Goal: Information Seeking & Learning: Find specific fact

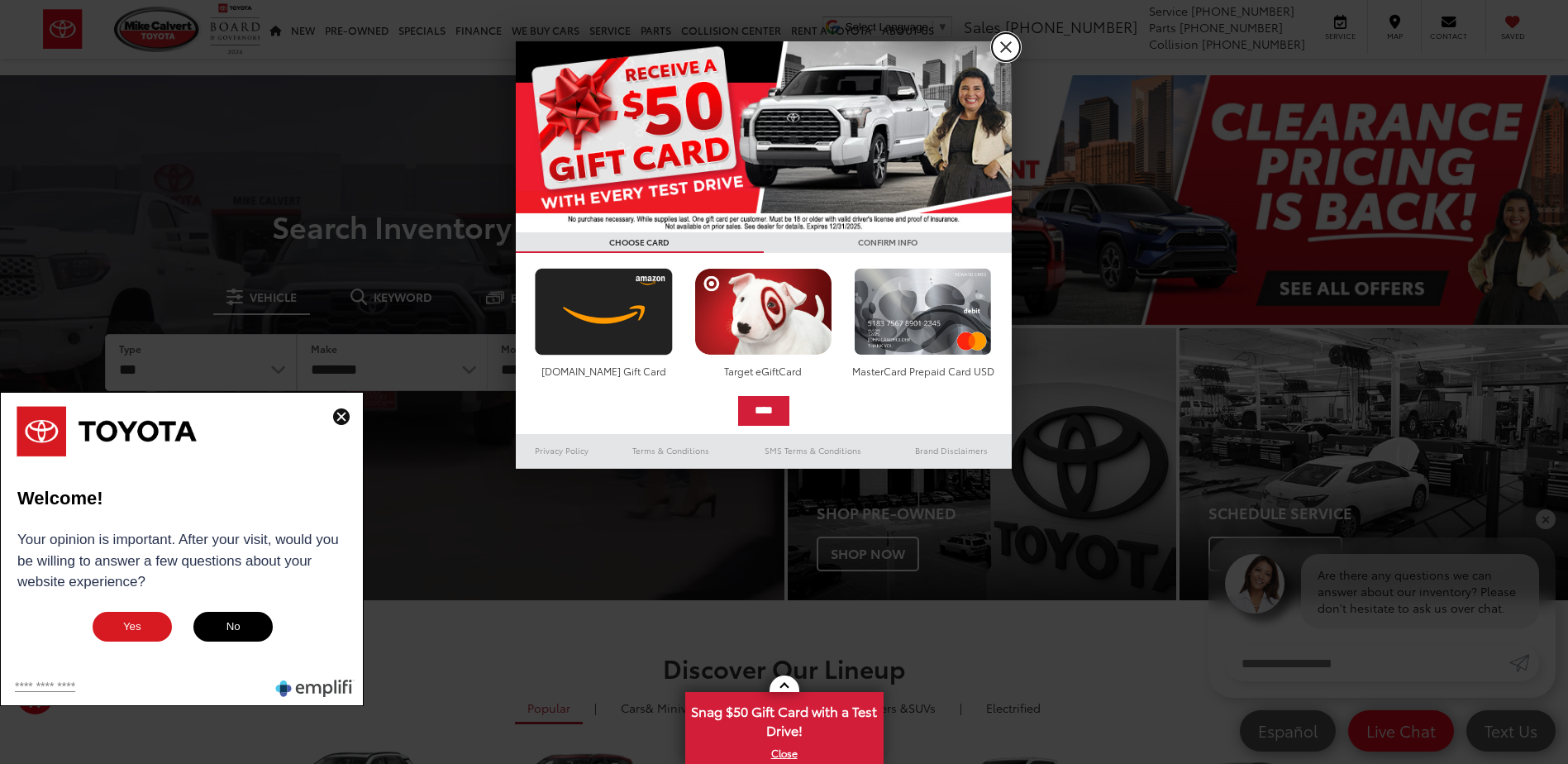
click at [1005, 47] on link "X" at bounding box center [1006, 47] width 28 height 28
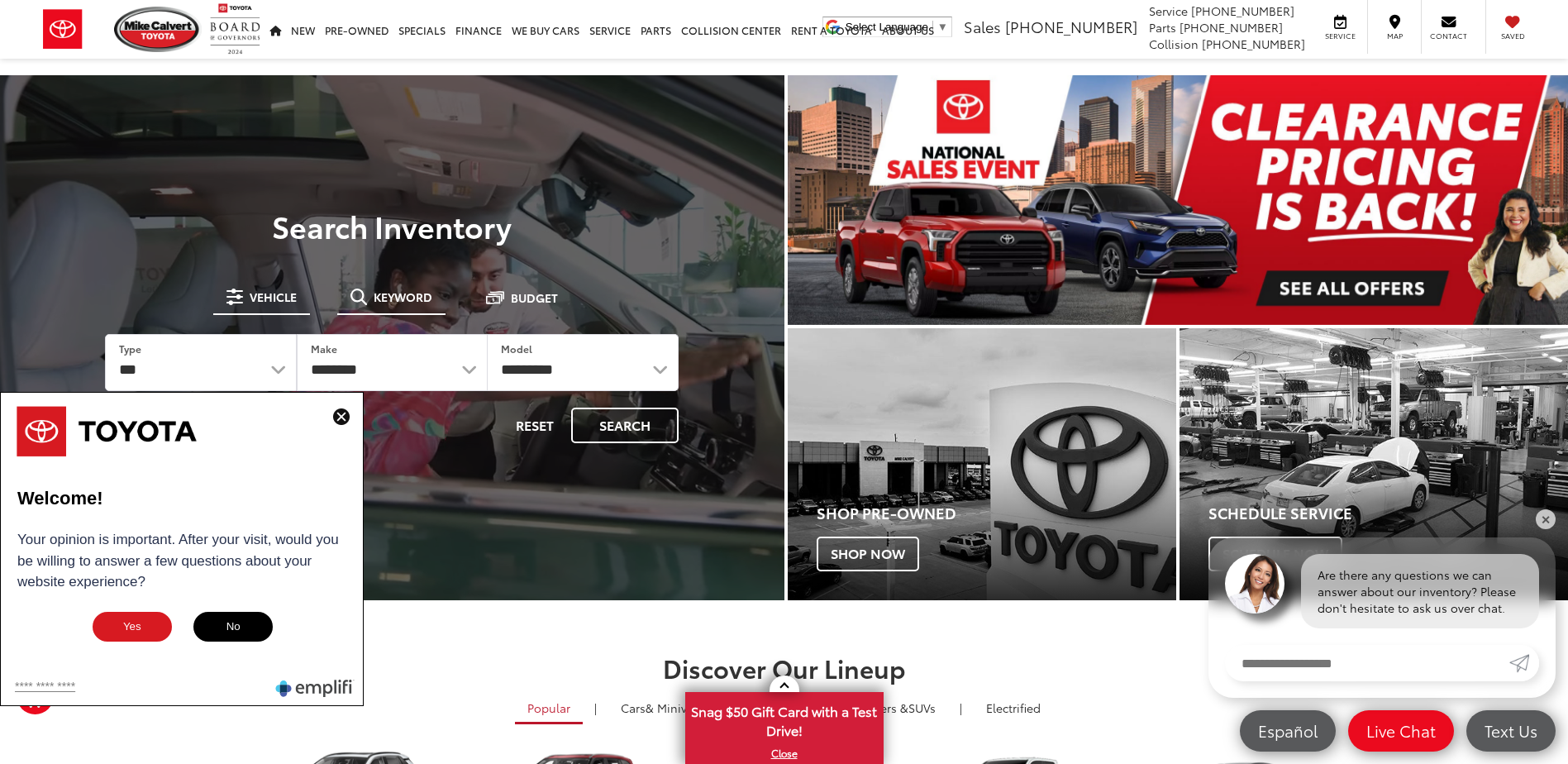
click at [389, 310] on button "Keyword" at bounding box center [391, 296] width 108 height 30
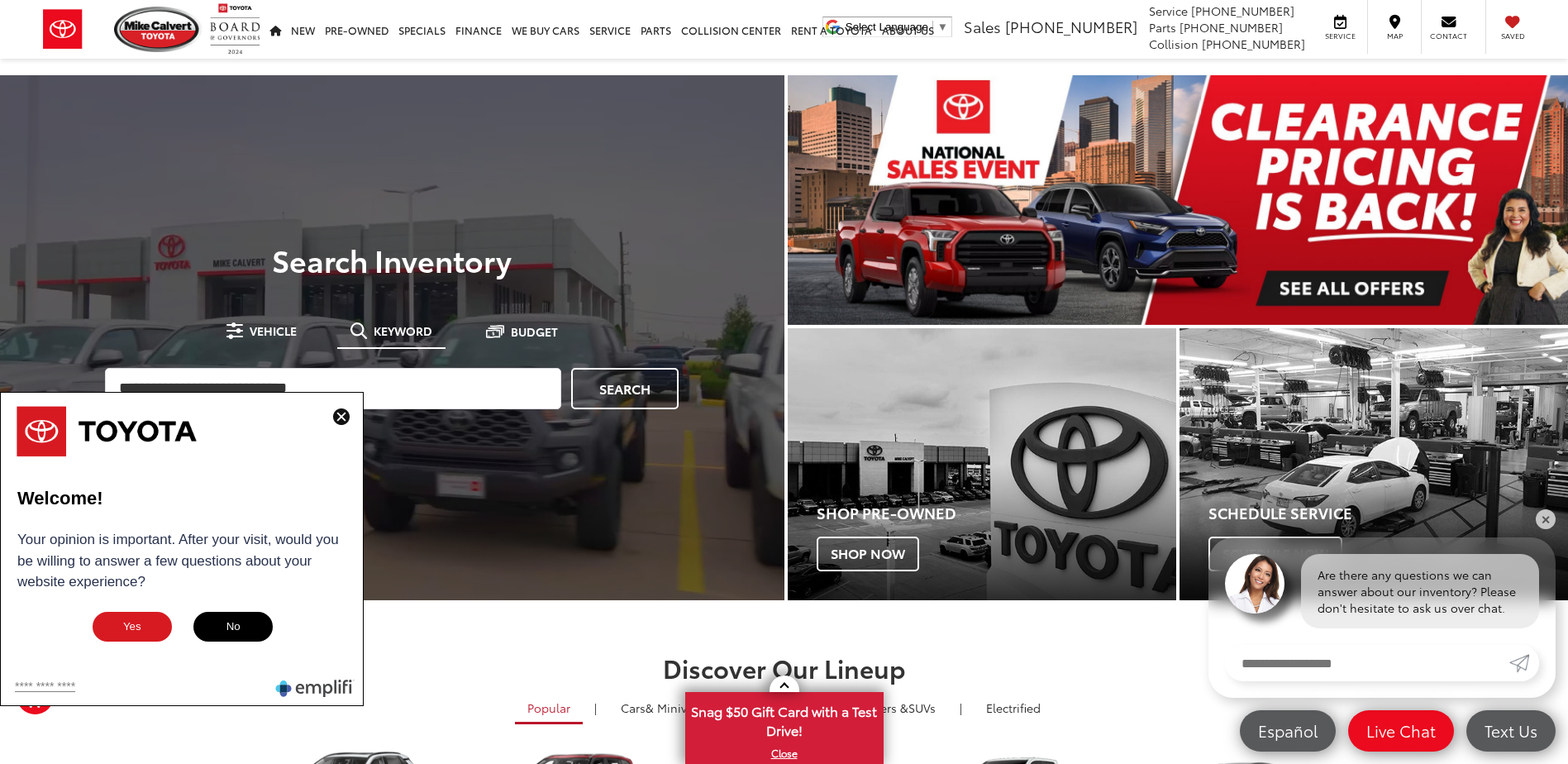
click at [341, 414] on img at bounding box center [341, 416] width 16 height 16
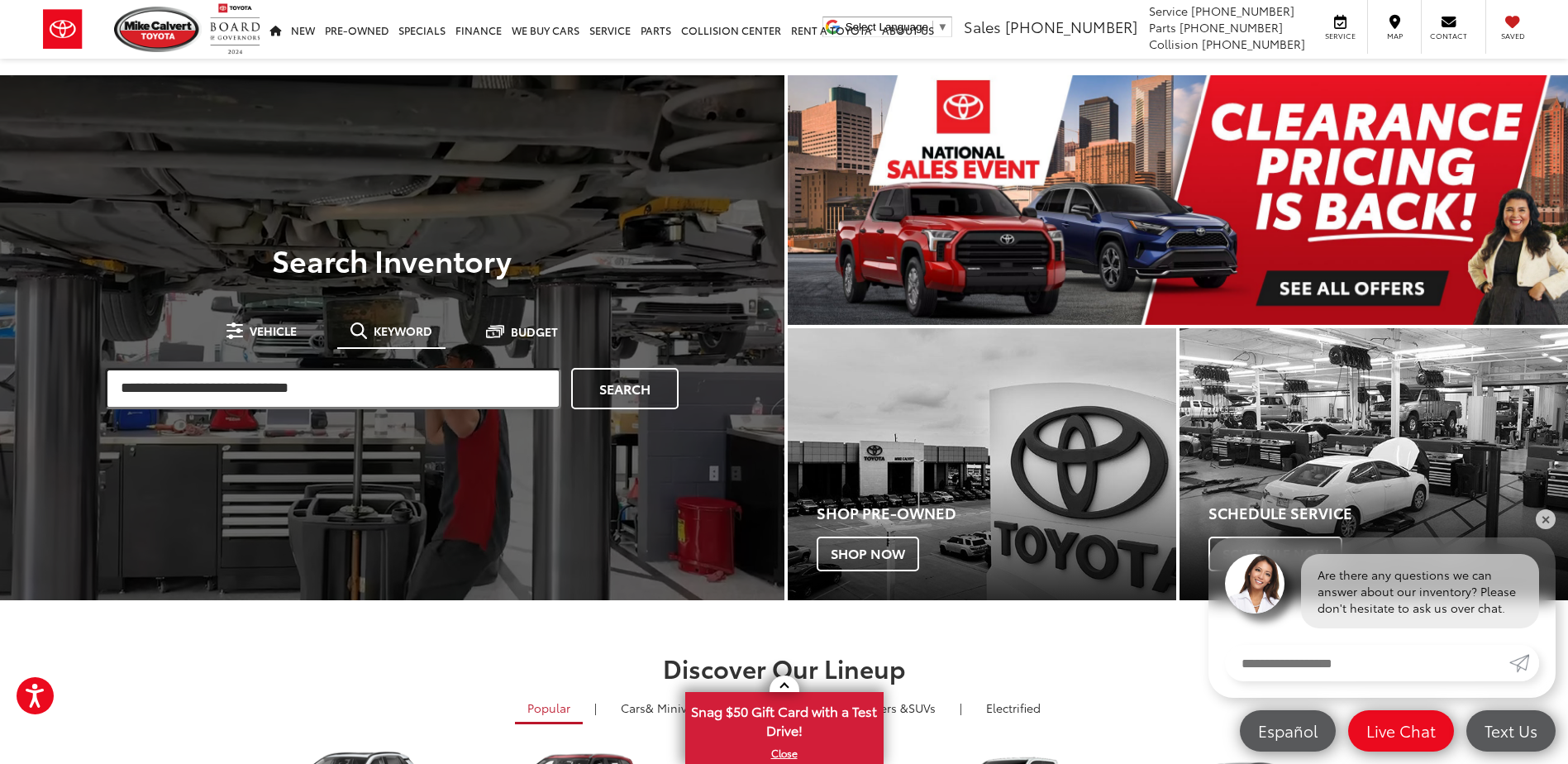
click at [335, 396] on input "search" at bounding box center [333, 388] width 456 height 41
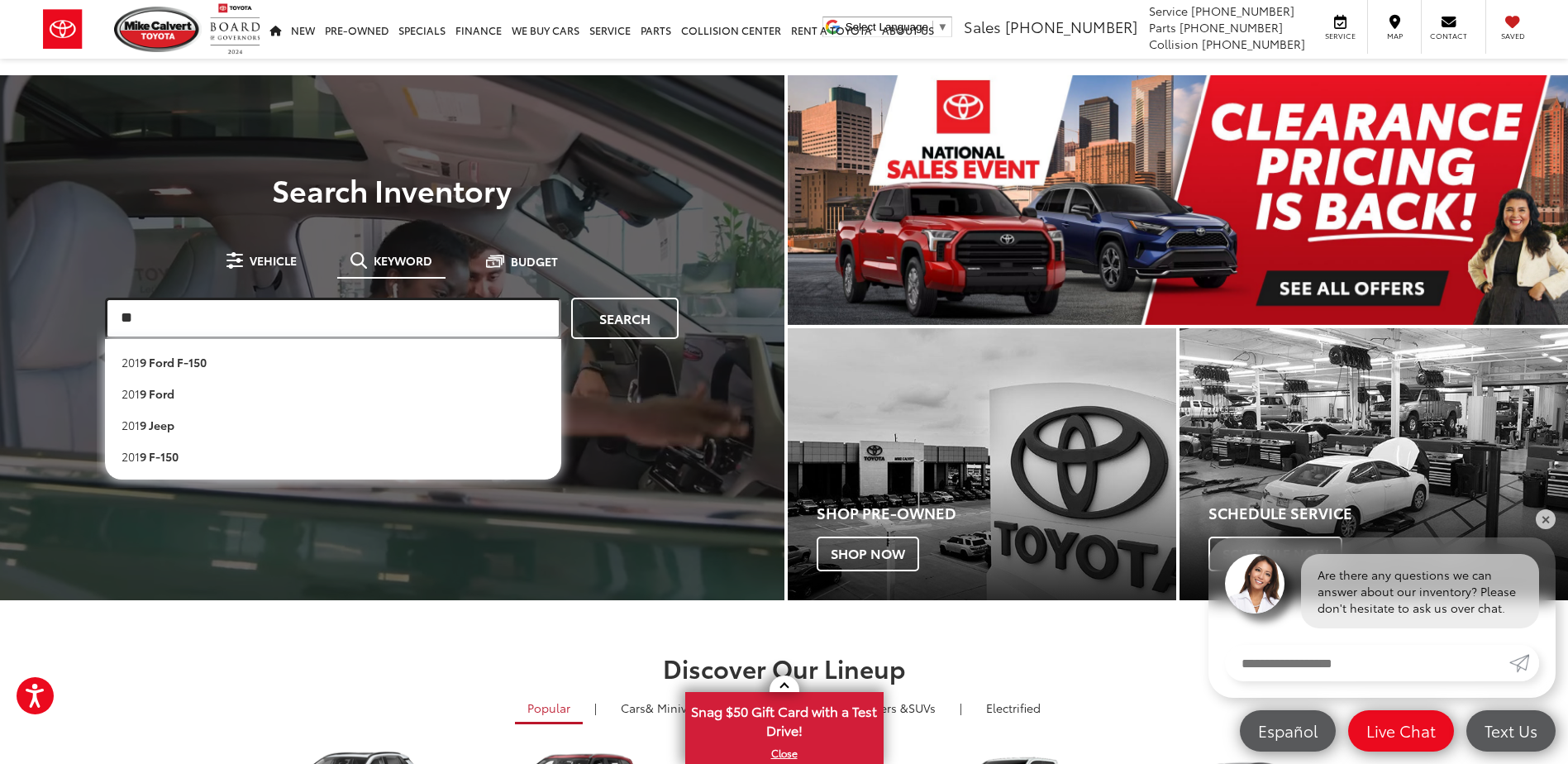
type input "*"
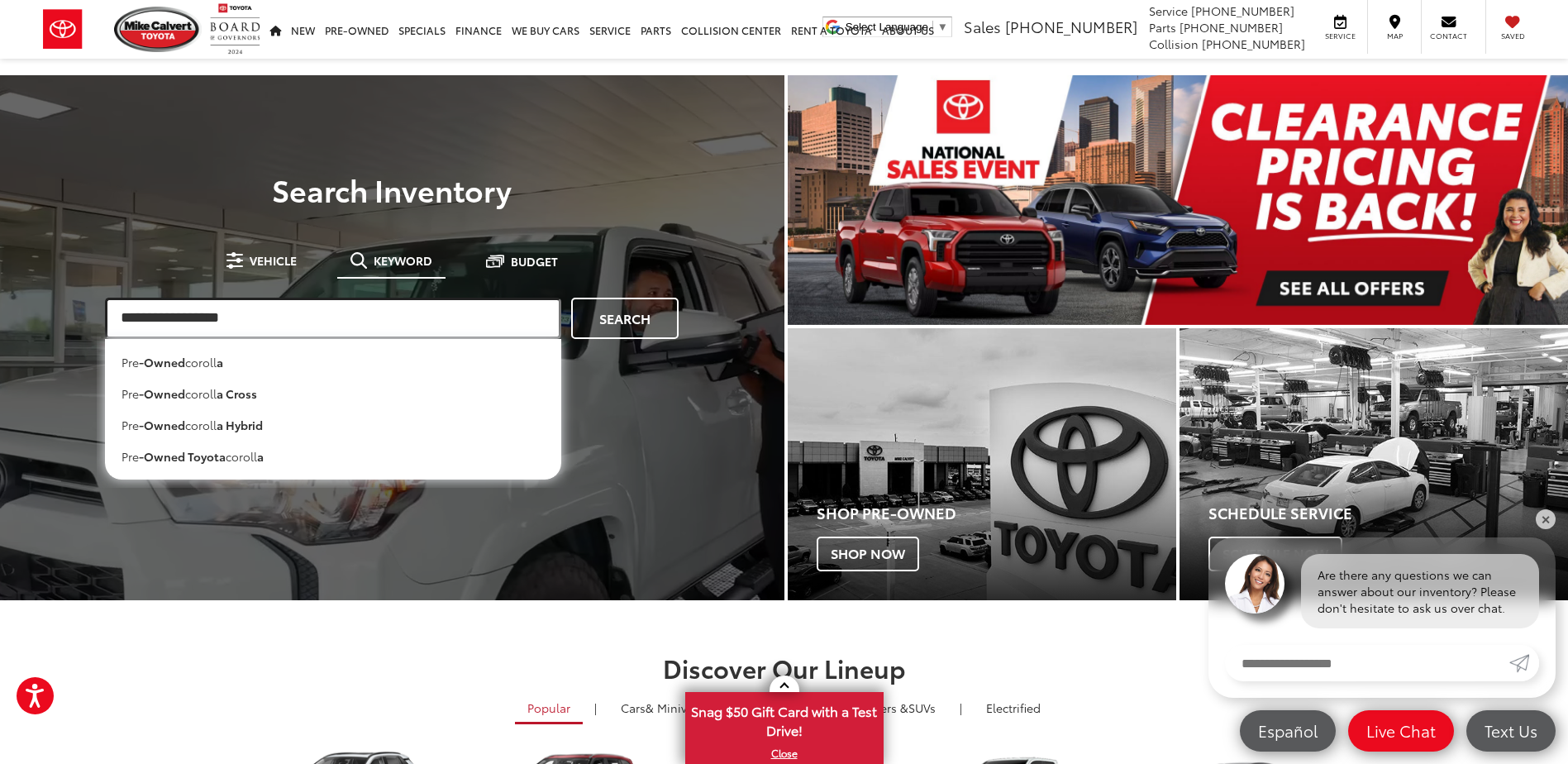
type input "**********"
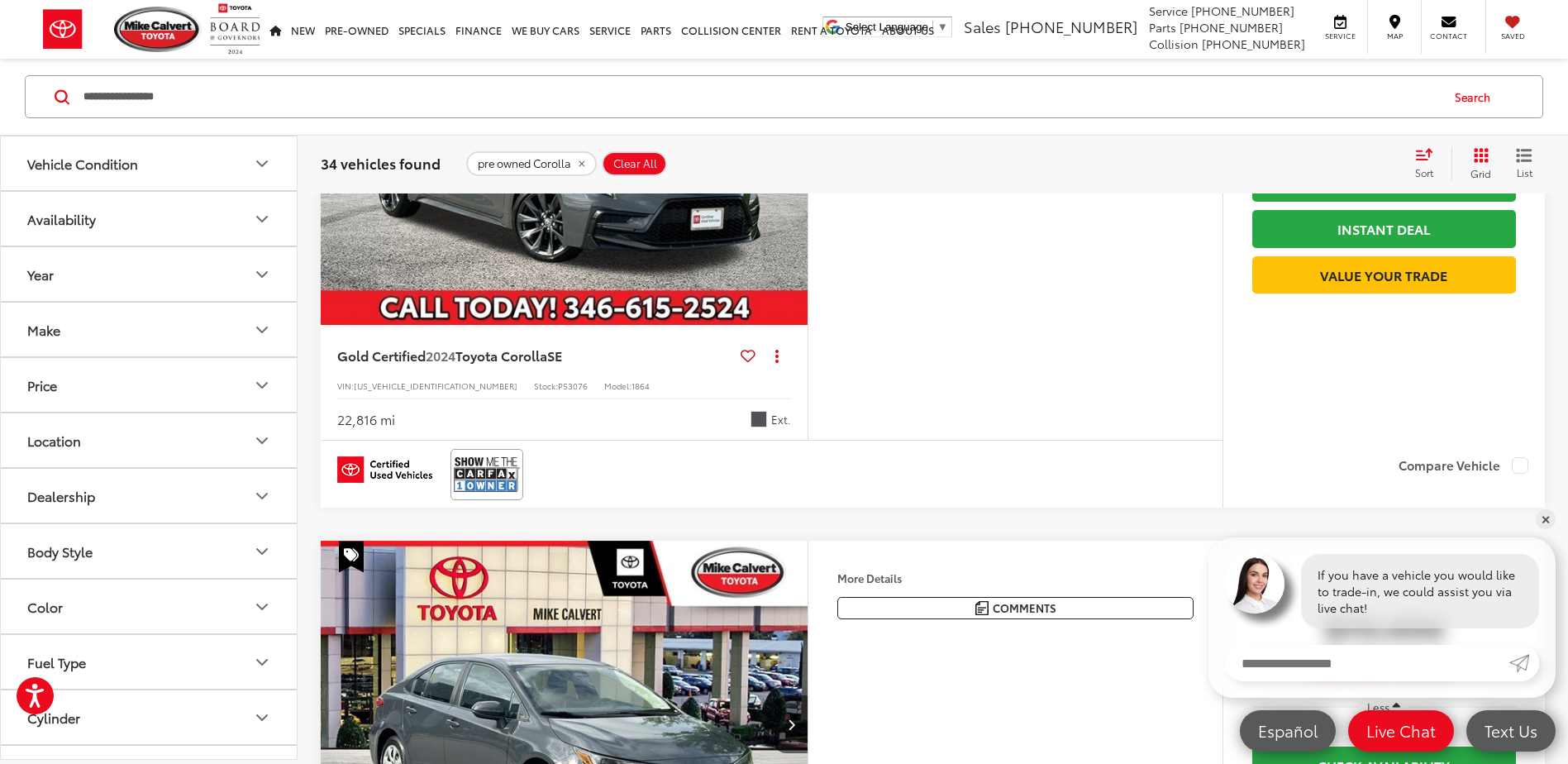
scroll to position [248, 0]
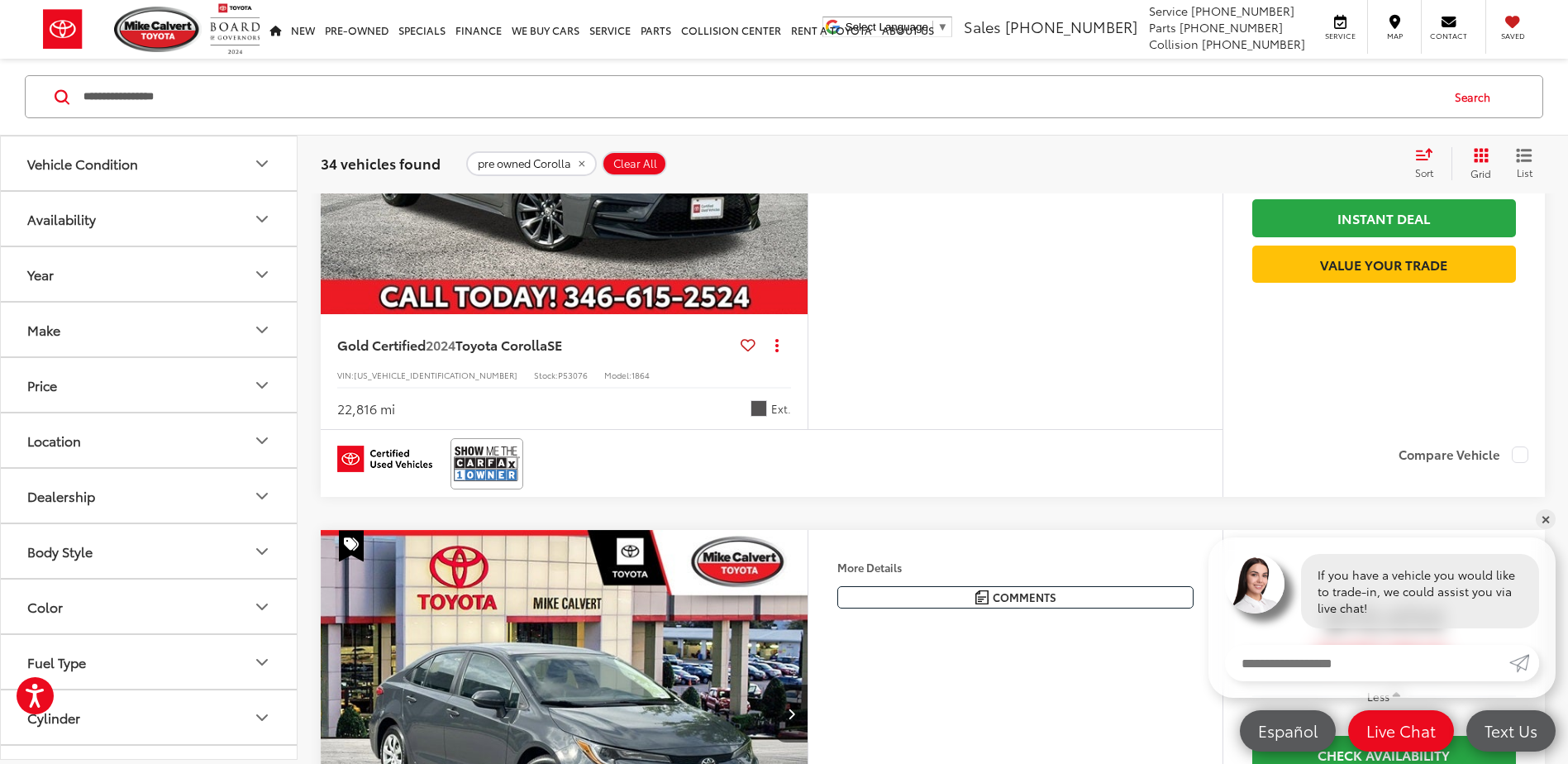
click at [1480, 155] on icon "Grid View" at bounding box center [1481, 156] width 15 height 15
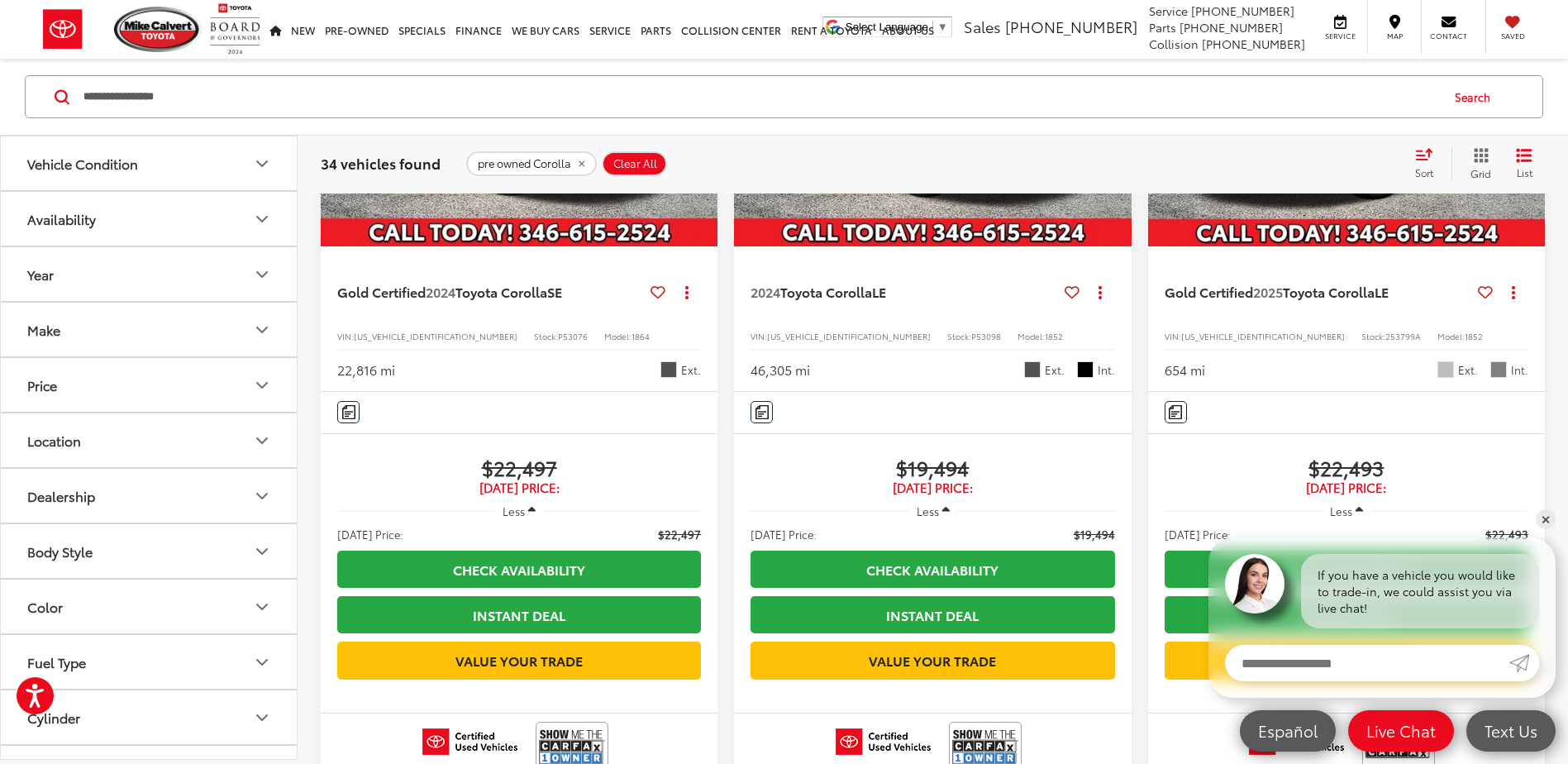
click at [1418, 164] on div "Sort" at bounding box center [1429, 163] width 45 height 33
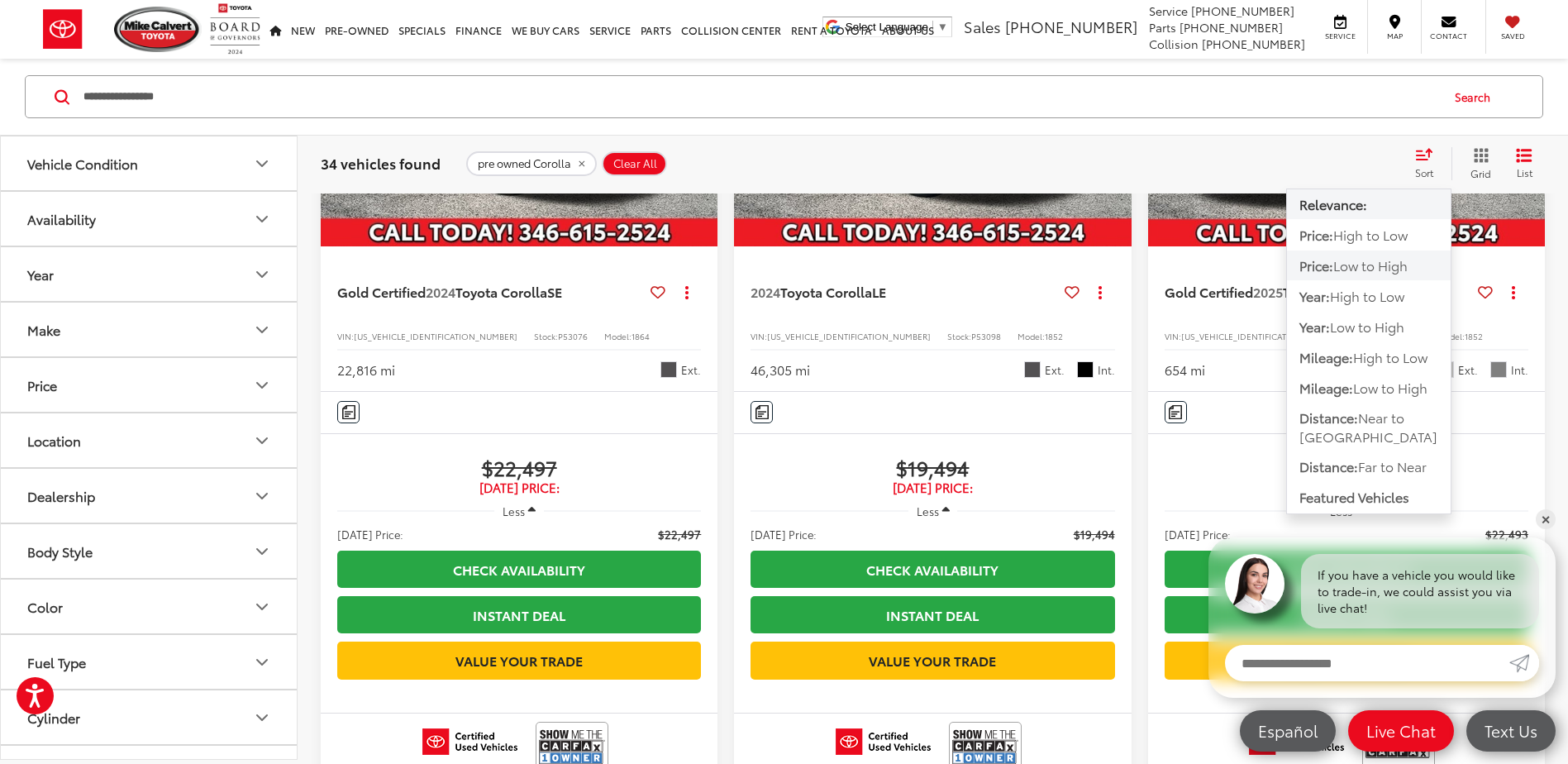
click at [1337, 257] on span "Low to High" at bounding box center [1370, 265] width 74 height 19
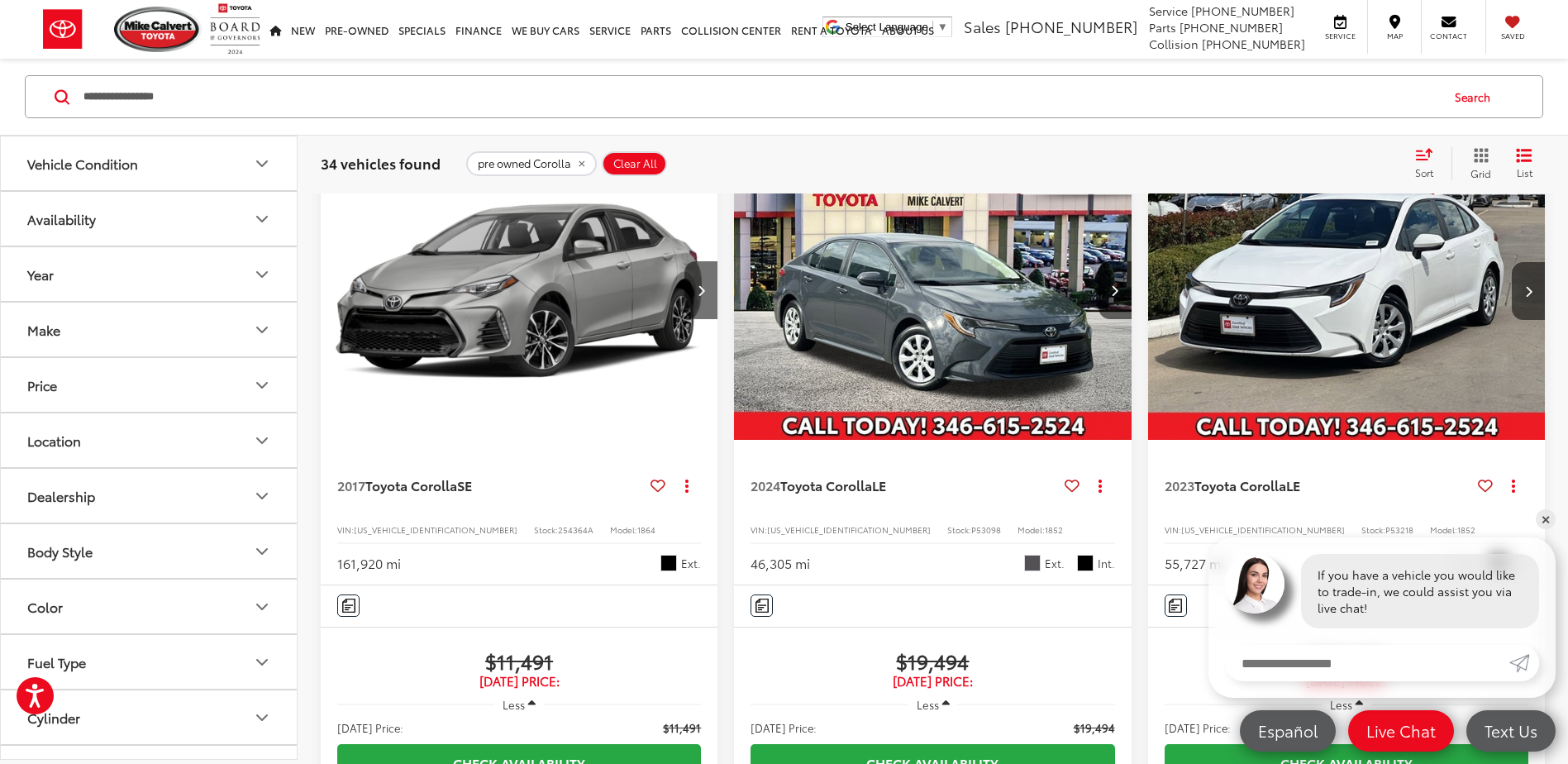
scroll to position [83, 0]
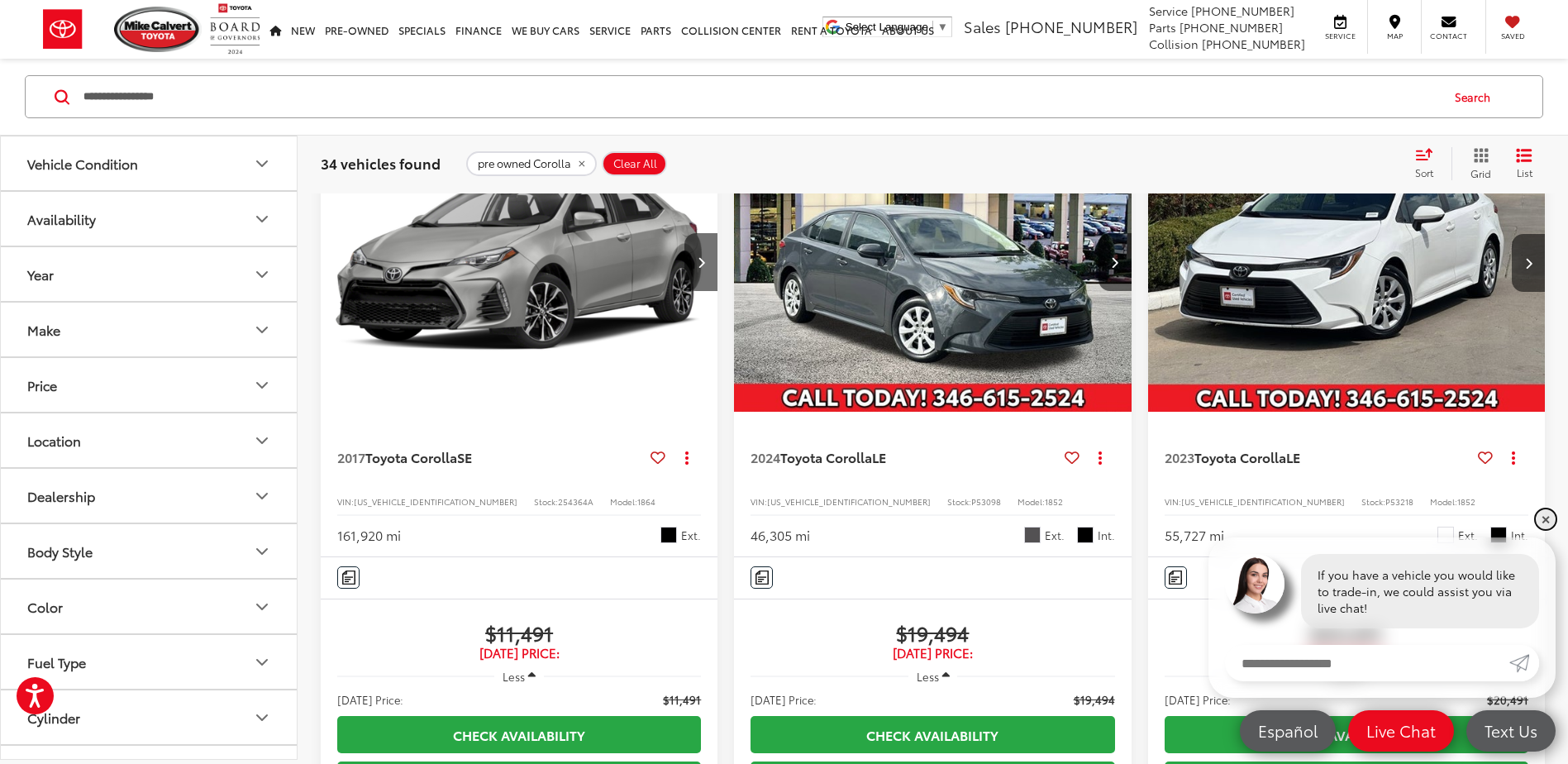
click at [1545, 523] on link "✕" at bounding box center [1545, 519] width 20 height 20
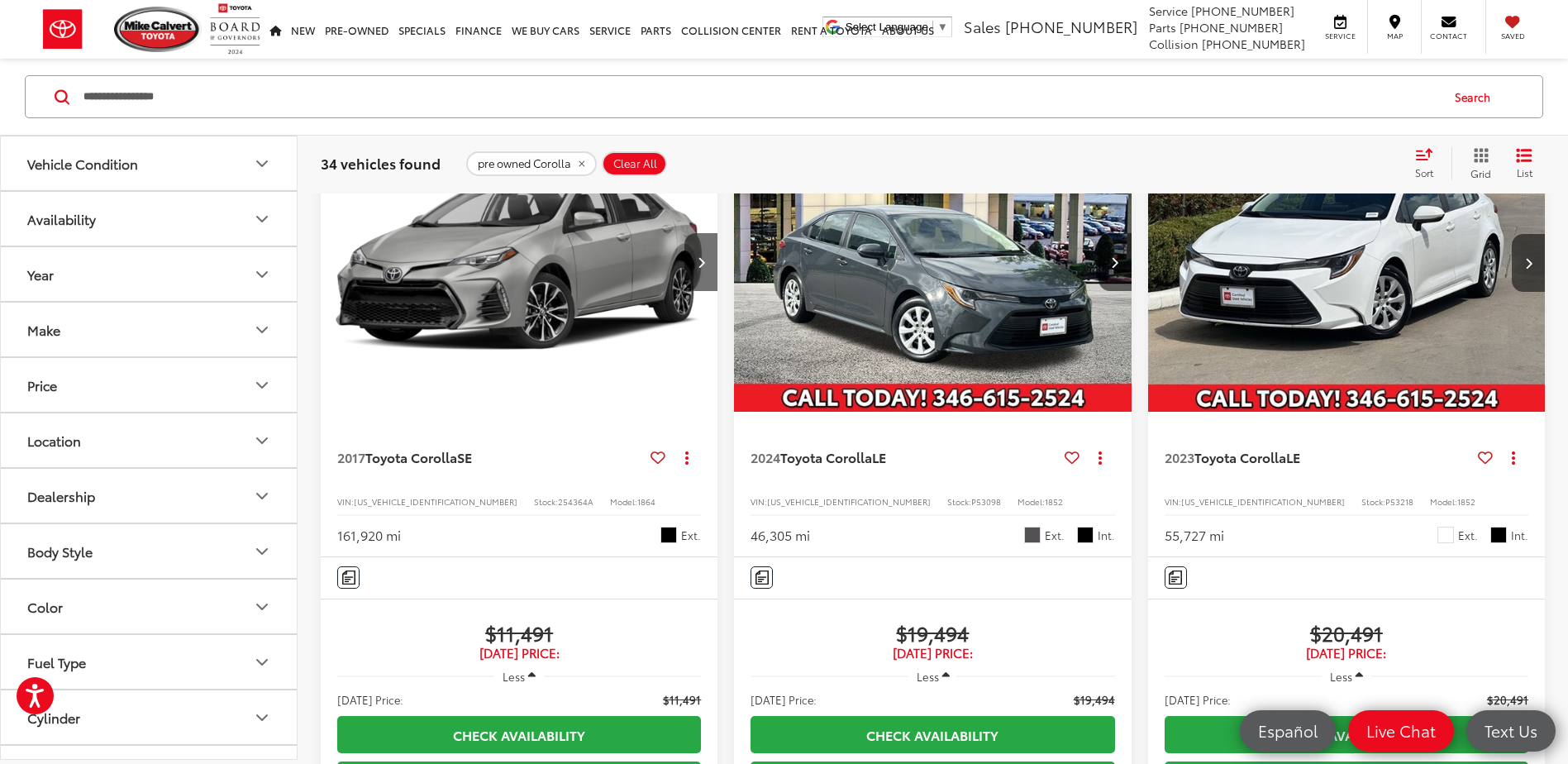
click at [558, 503] on span "254364A" at bounding box center [575, 500] width 35 height 12
copy span "254364A"
